Goal: Check status

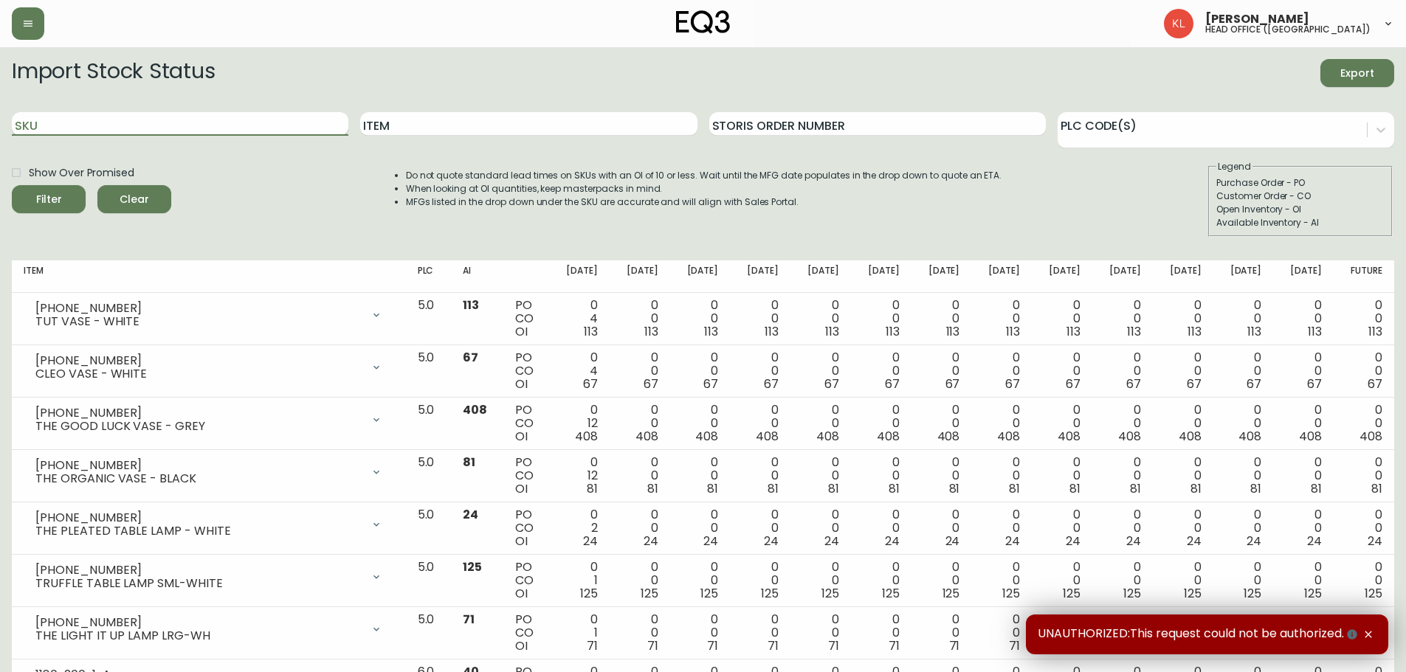
click at [59, 118] on input "SKU" at bounding box center [180, 124] width 337 height 24
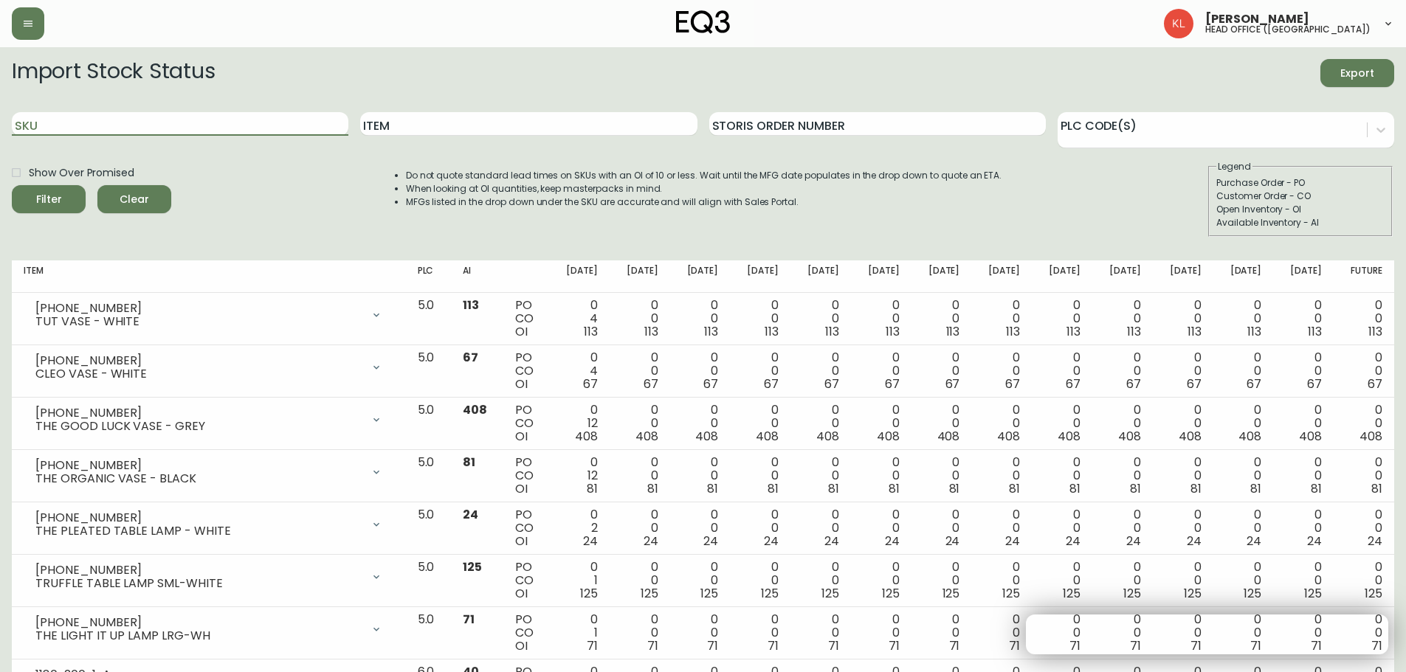
paste input "[PHONE_NUMBER]"
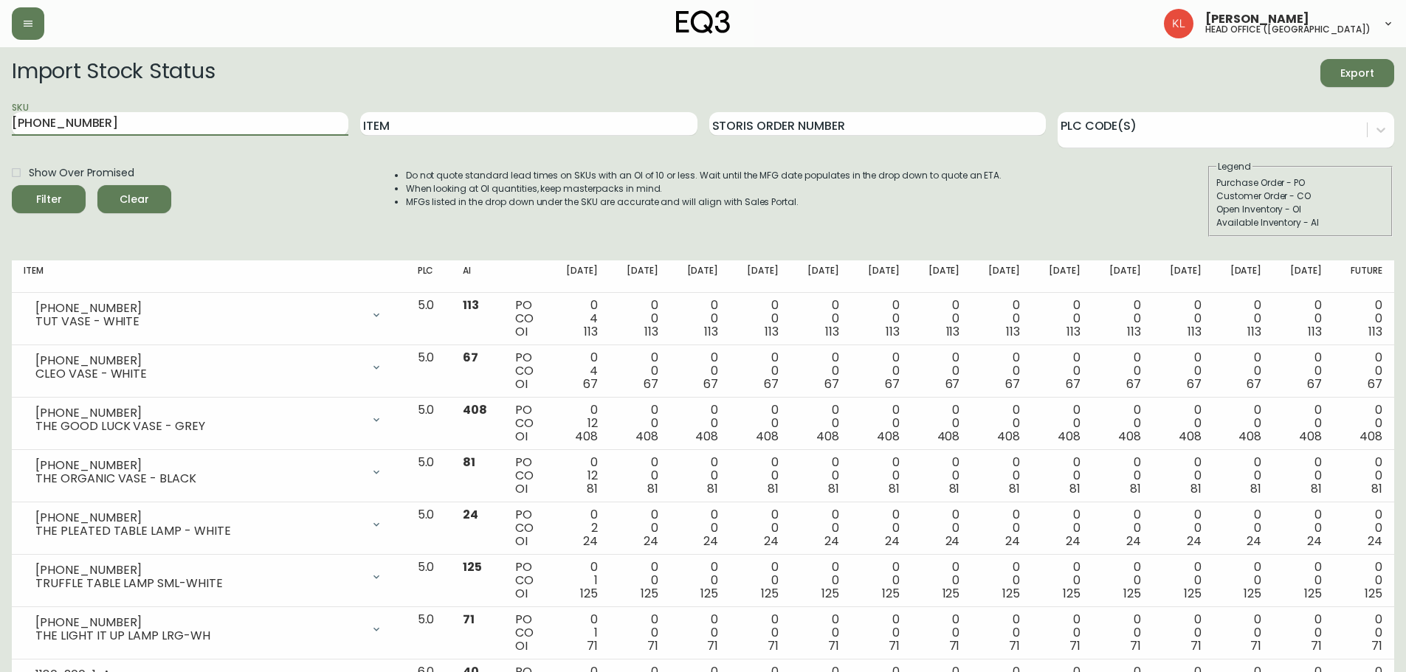
type input "[PHONE_NUMBER]"
click at [12, 185] on button "Filter" at bounding box center [49, 199] width 74 height 28
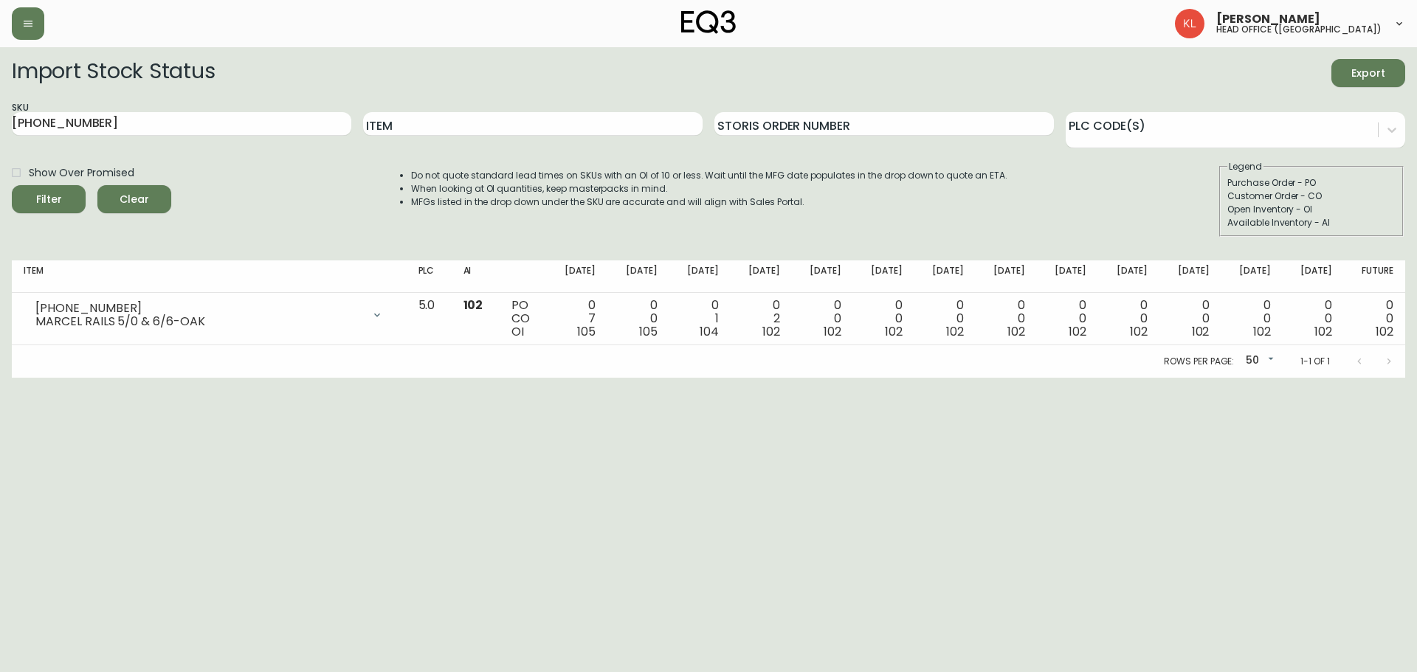
click at [341, 378] on html "[PERSON_NAME] head office ([GEOGRAPHIC_DATA]) Import Stock Status Export SKU [P…" at bounding box center [708, 189] width 1417 height 378
drag, startPoint x: 121, startPoint y: 120, endPoint x: -227, endPoint y: 89, distance: 349.0
click at [0, 89] on html "[PERSON_NAME] head office ([GEOGRAPHIC_DATA]) Import Stock Status Export SKU [P…" at bounding box center [708, 189] width 1417 height 378
drag, startPoint x: 446, startPoint y: 546, endPoint x: 393, endPoint y: 455, distance: 105.5
click at [446, 378] on html "[PERSON_NAME] head office ([GEOGRAPHIC_DATA]) Import Stock Status Export SKU It…" at bounding box center [708, 189] width 1417 height 378
